Goal: Task Accomplishment & Management: Use online tool/utility

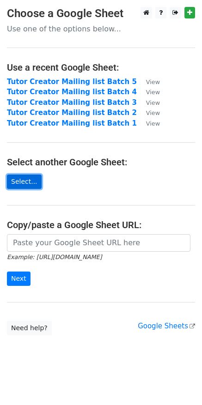
click at [32, 181] on link "Select..." at bounding box center [24, 182] width 35 height 14
click at [25, 183] on link "Select..." at bounding box center [24, 182] width 35 height 14
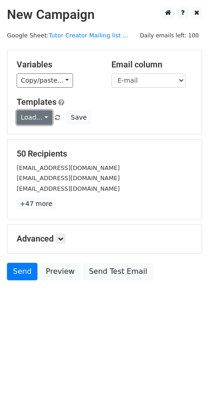
click at [37, 121] on link "Load..." at bounding box center [35, 117] width 36 height 14
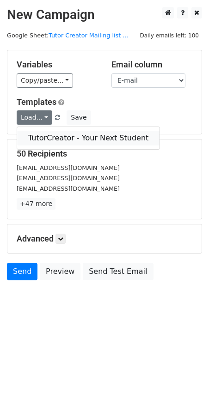
click at [36, 143] on link "TutorCreator - Your Next Student" at bounding box center [88, 138] width 142 height 15
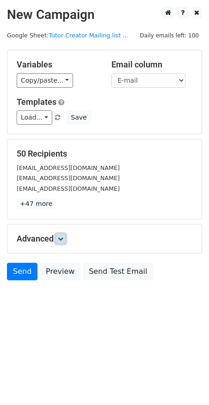
click at [63, 236] on icon at bounding box center [61, 239] width 6 height 6
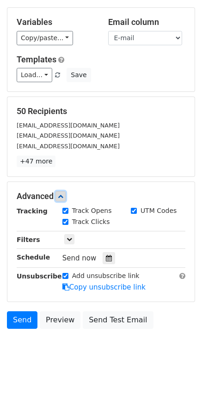
scroll to position [44, 0]
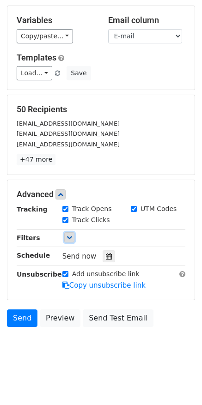
click at [69, 240] on icon at bounding box center [70, 238] width 6 height 6
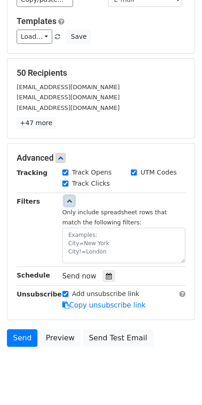
scroll to position [101, 0]
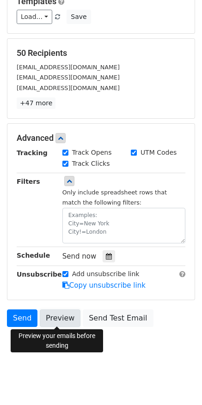
click at [57, 321] on link "Preview" at bounding box center [60, 318] width 41 height 18
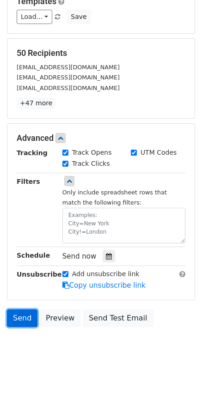
click at [26, 317] on link "Send" at bounding box center [22, 318] width 30 height 18
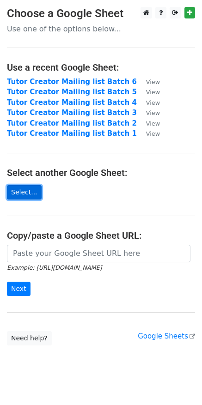
click at [24, 194] on link "Select..." at bounding box center [24, 192] width 35 height 14
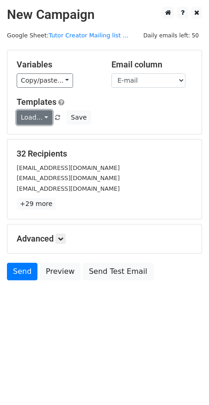
click at [37, 122] on link "Load..." at bounding box center [35, 117] width 36 height 14
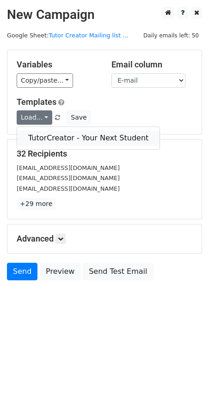
click at [37, 137] on link "TutorCreator - Your Next Student" at bounding box center [88, 138] width 142 height 15
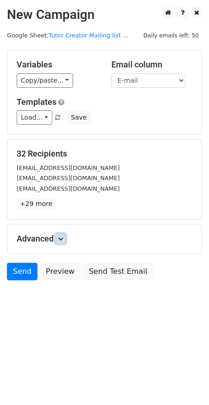
click at [63, 236] on icon at bounding box center [61, 239] width 6 height 6
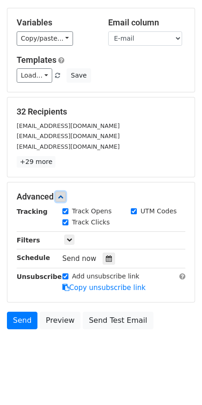
scroll to position [44, 0]
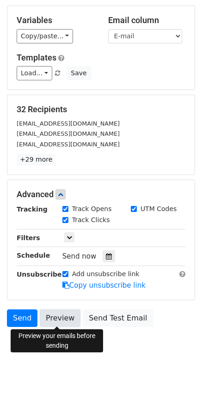
click at [63, 323] on link "Preview" at bounding box center [60, 318] width 41 height 18
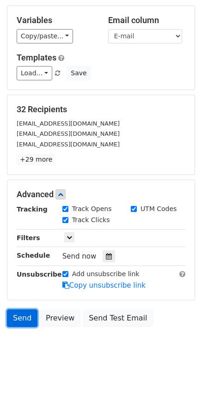
click at [29, 325] on link "Send" at bounding box center [22, 318] width 30 height 18
